Goal: Task Accomplishment & Management: Use online tool/utility

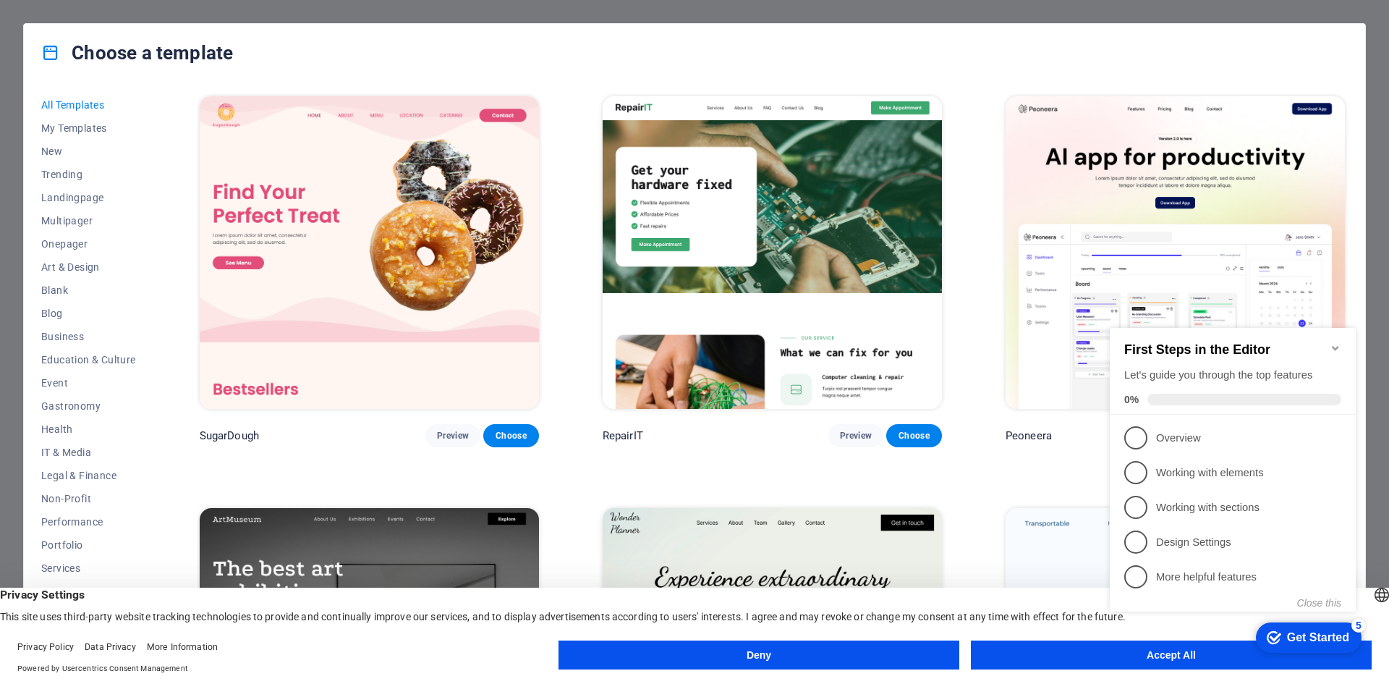
click at [716, 658] on button "Deny" at bounding box center [759, 654] width 401 height 29
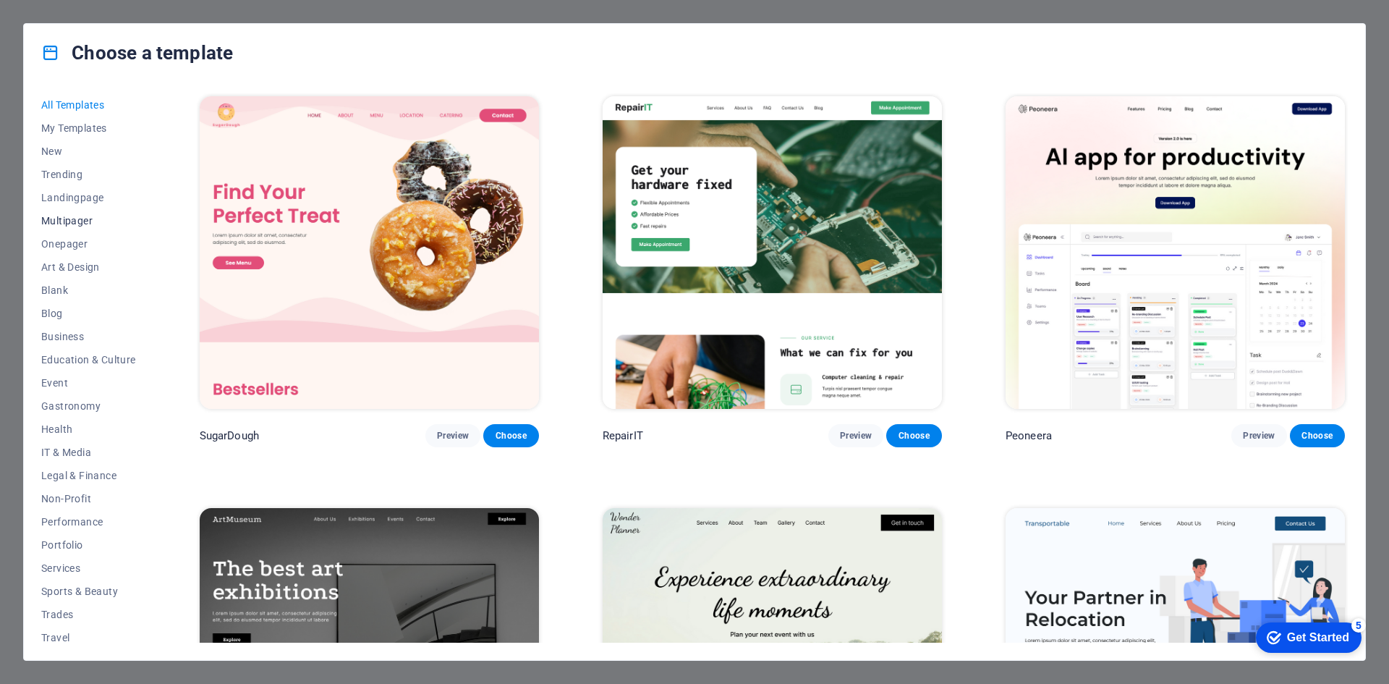
click at [80, 226] on span "Multipager" at bounding box center [88, 221] width 95 height 12
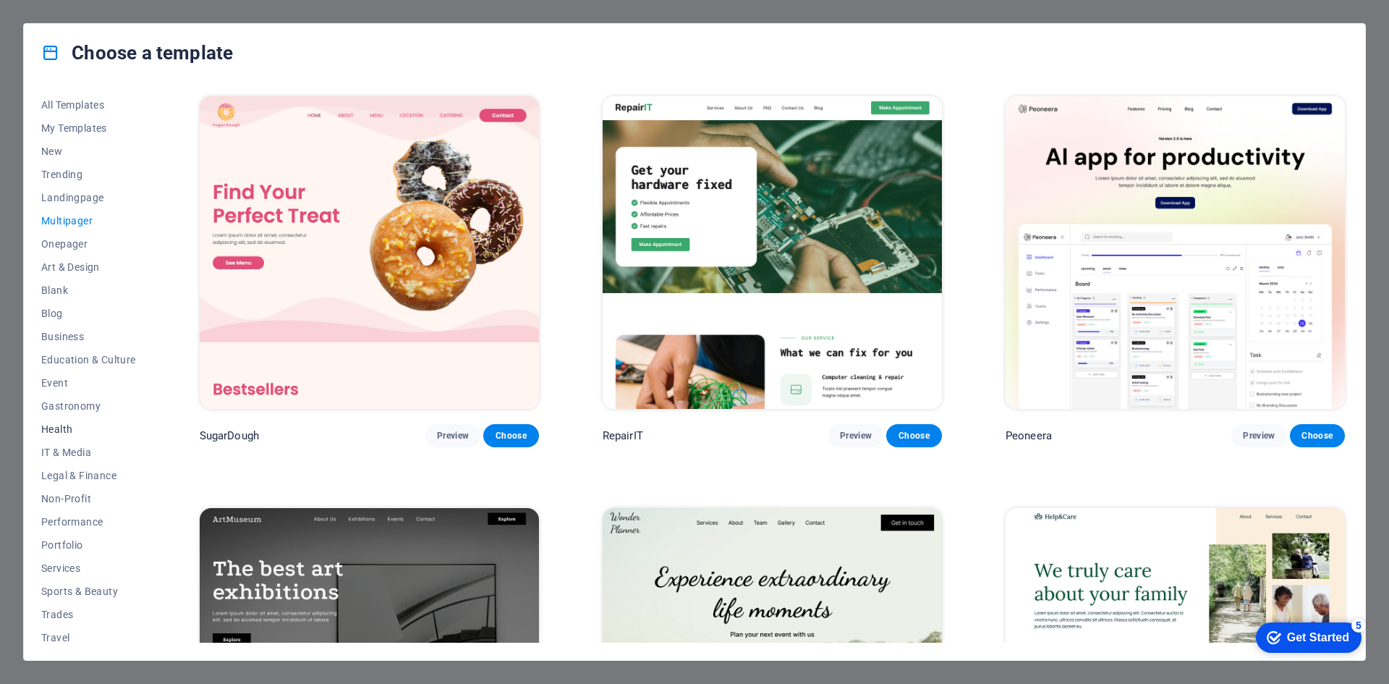
click at [59, 432] on span "Health" at bounding box center [88, 429] width 95 height 12
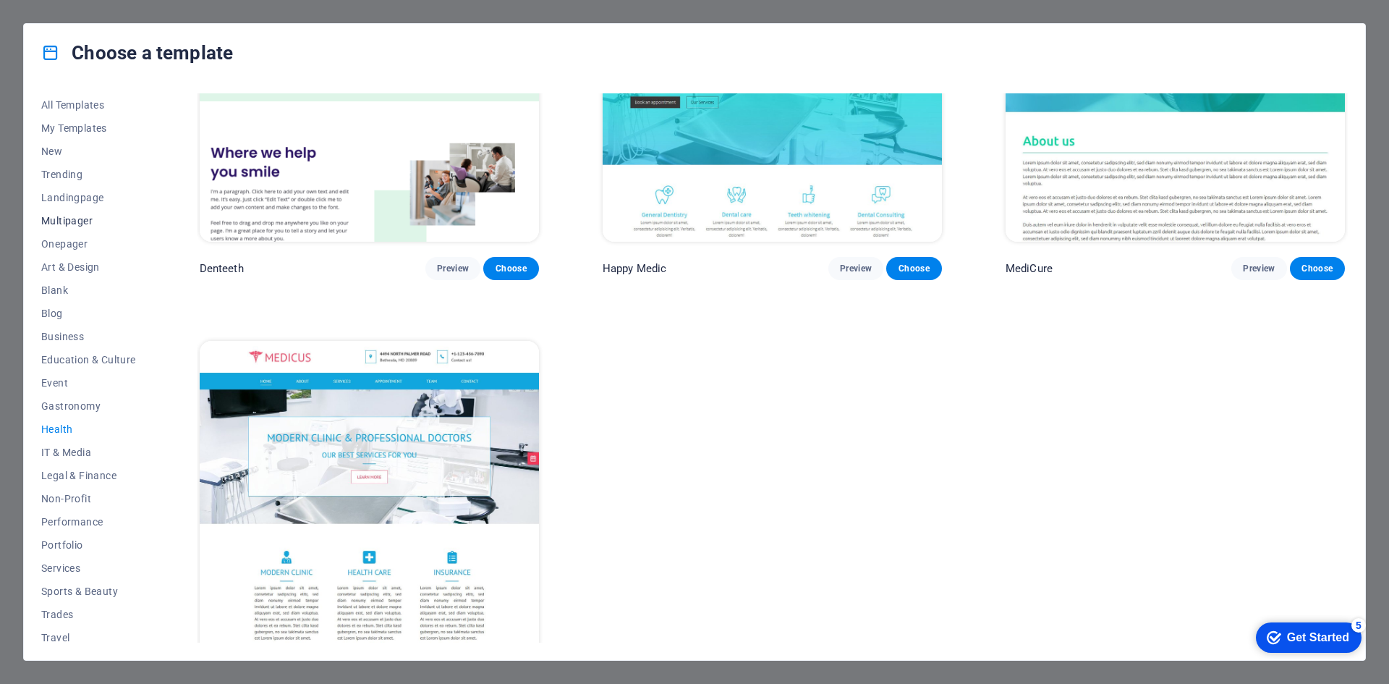
click at [67, 216] on span "Multipager" at bounding box center [88, 221] width 95 height 12
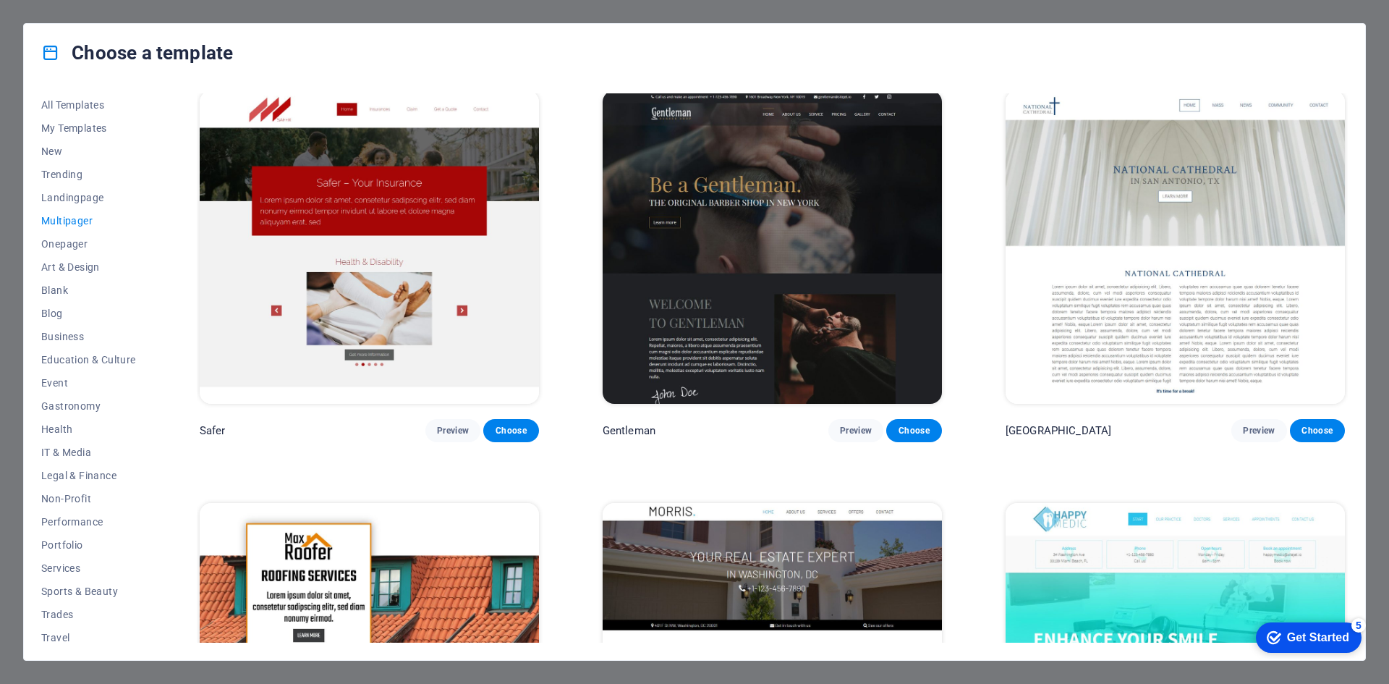
scroll to position [4464, 0]
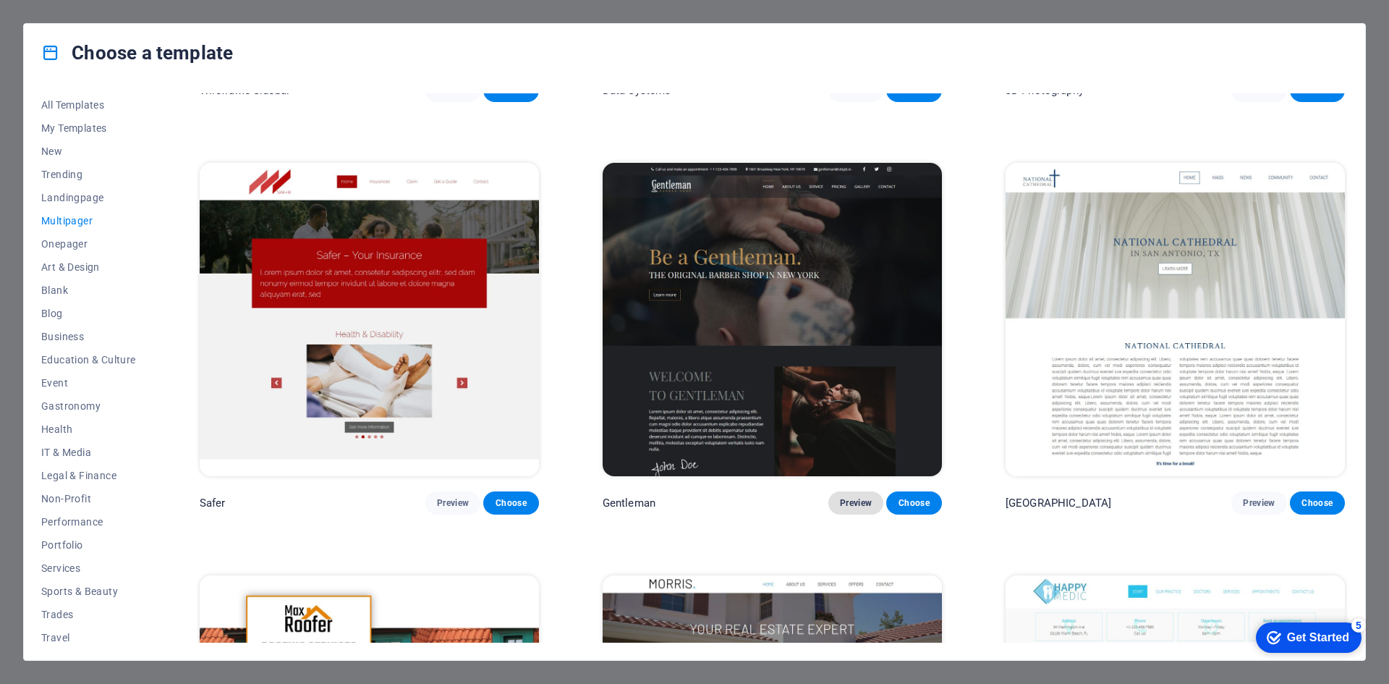
click at [857, 497] on span "Preview" at bounding box center [856, 503] width 32 height 12
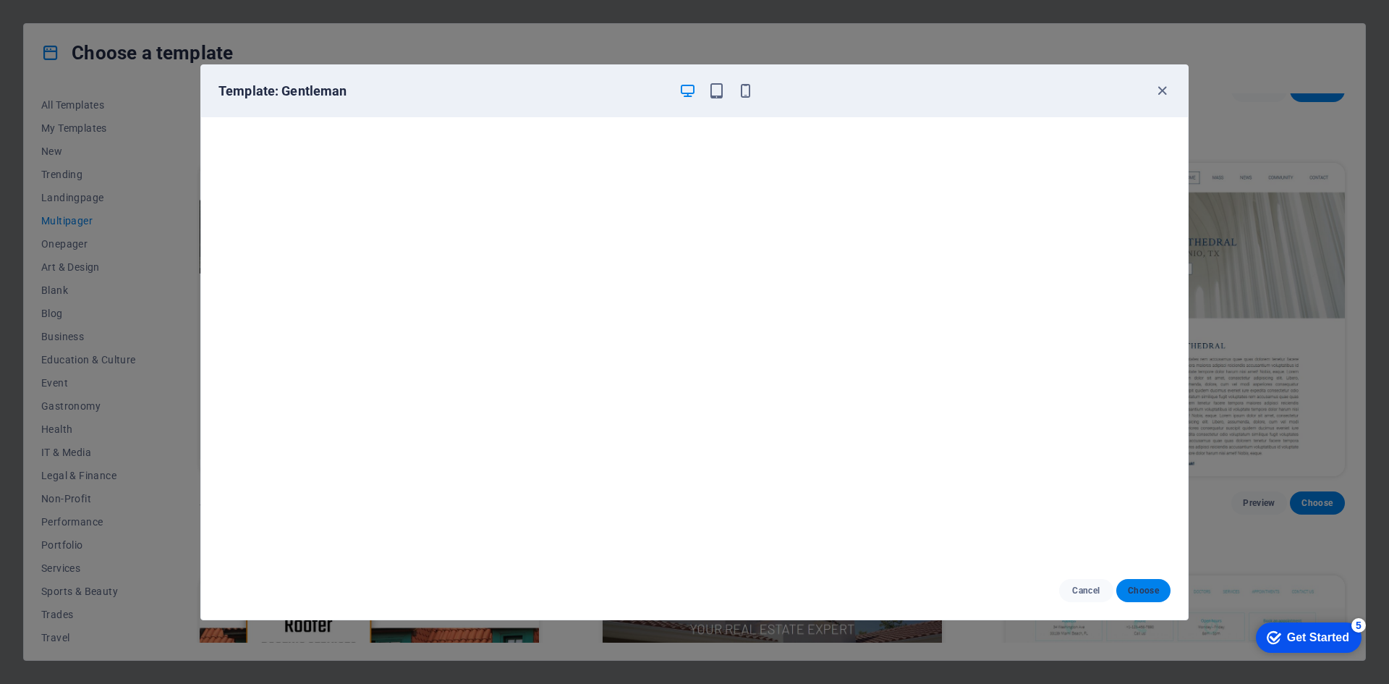
click at [1148, 594] on span "Choose" at bounding box center [1143, 591] width 31 height 12
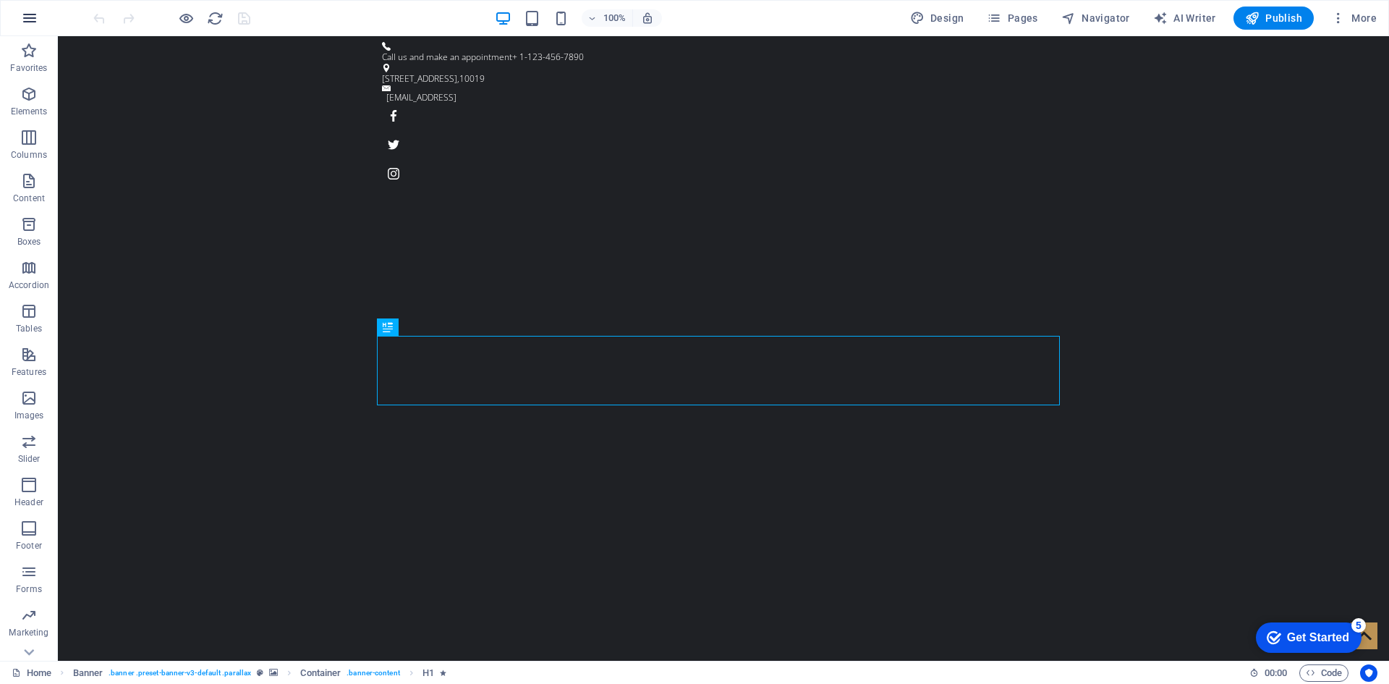
click at [25, 18] on icon "button" at bounding box center [29, 17] width 17 height 17
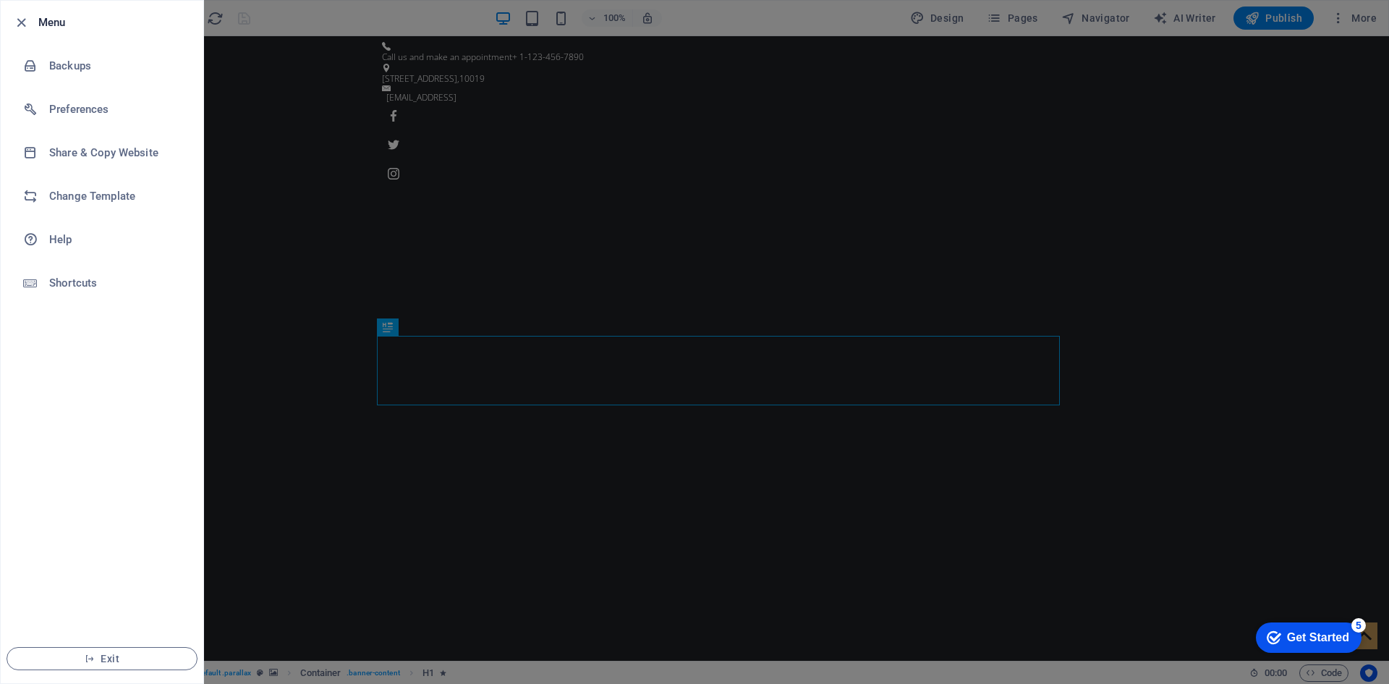
click at [412, 25] on div at bounding box center [694, 342] width 1389 height 684
